Goal: Find specific page/section: Locate a particular part of the current website

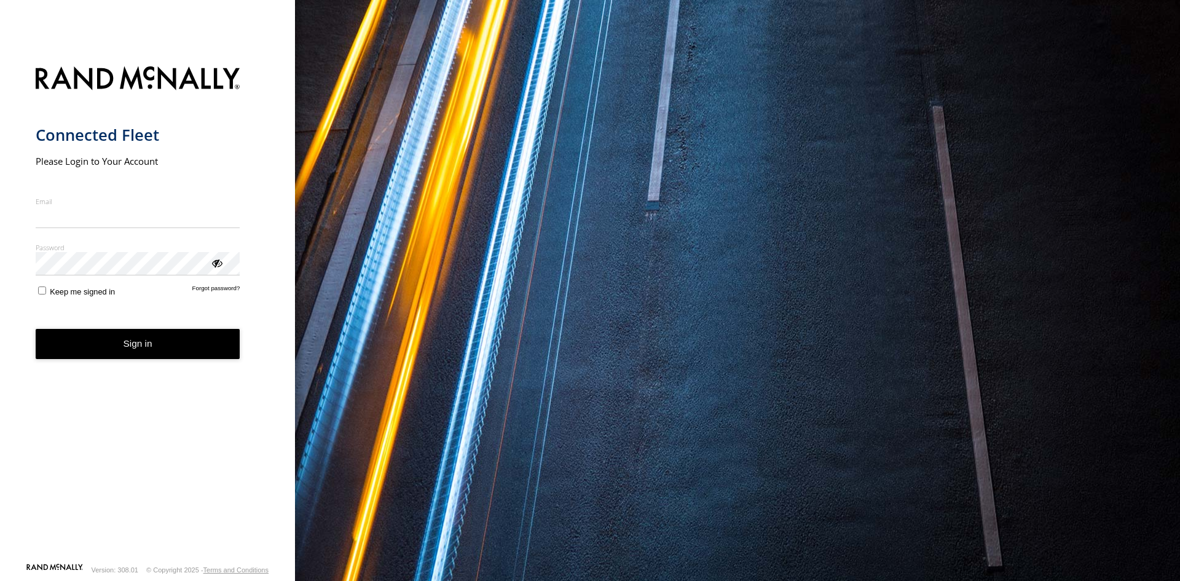
type input "**********"
click at [164, 353] on button "Sign in" at bounding box center [138, 344] width 205 height 30
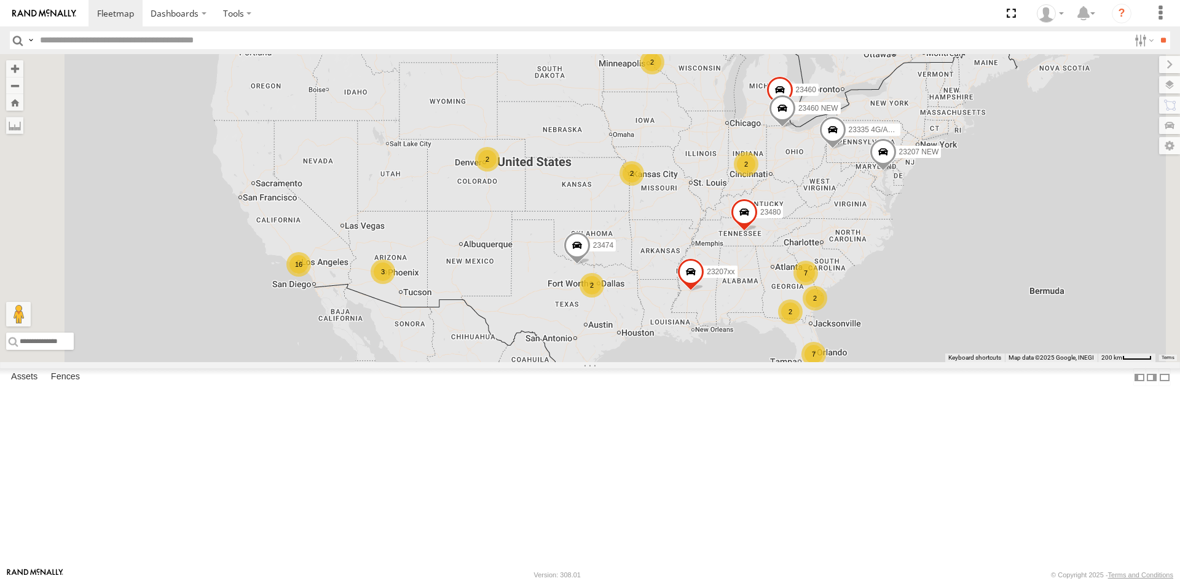
click at [545, 267] on div "23207xx 7 2 16 2 7 23207 NEW 2 3 2 2 2 23460 23480 23460 NEW 23474 2 23335 4G/A…" at bounding box center [590, 208] width 1180 height 308
